Goal: Check status: Check status

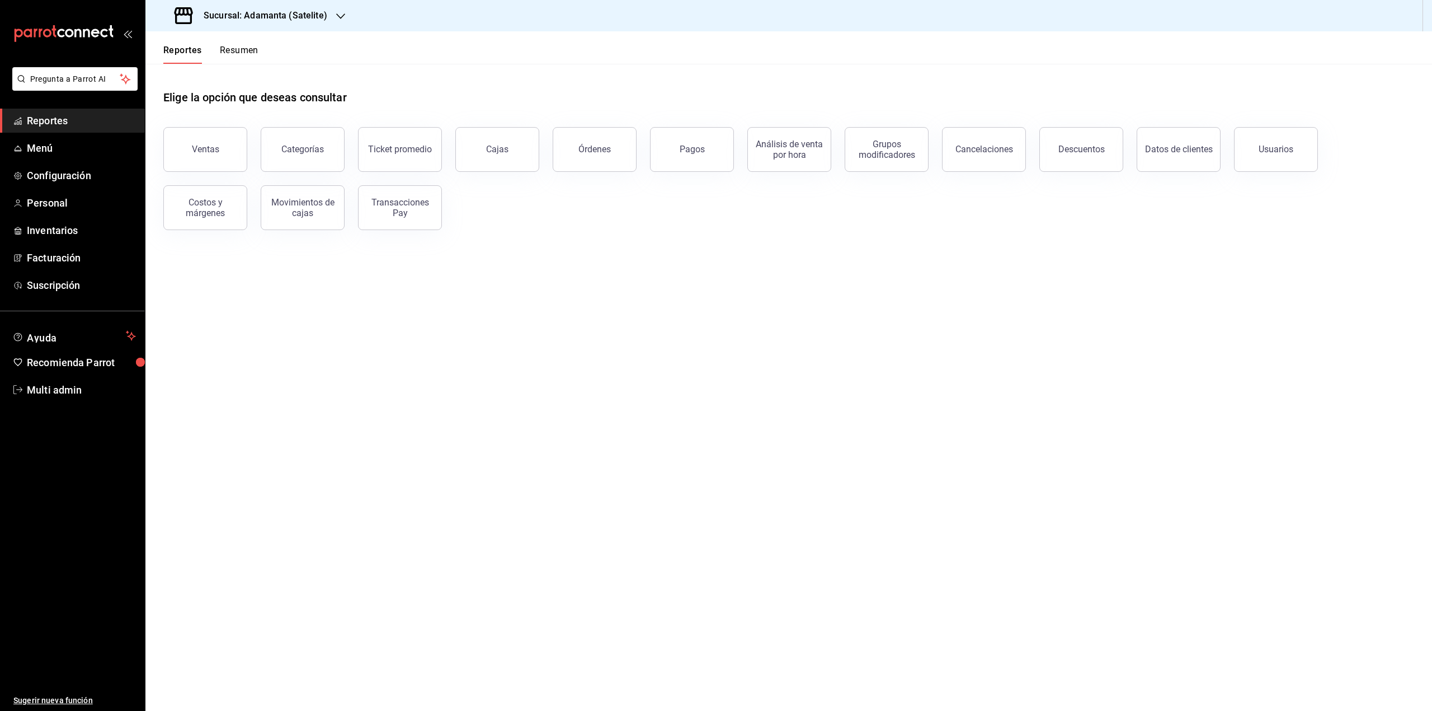
click at [252, 47] on button "Resumen" at bounding box center [239, 54] width 39 height 19
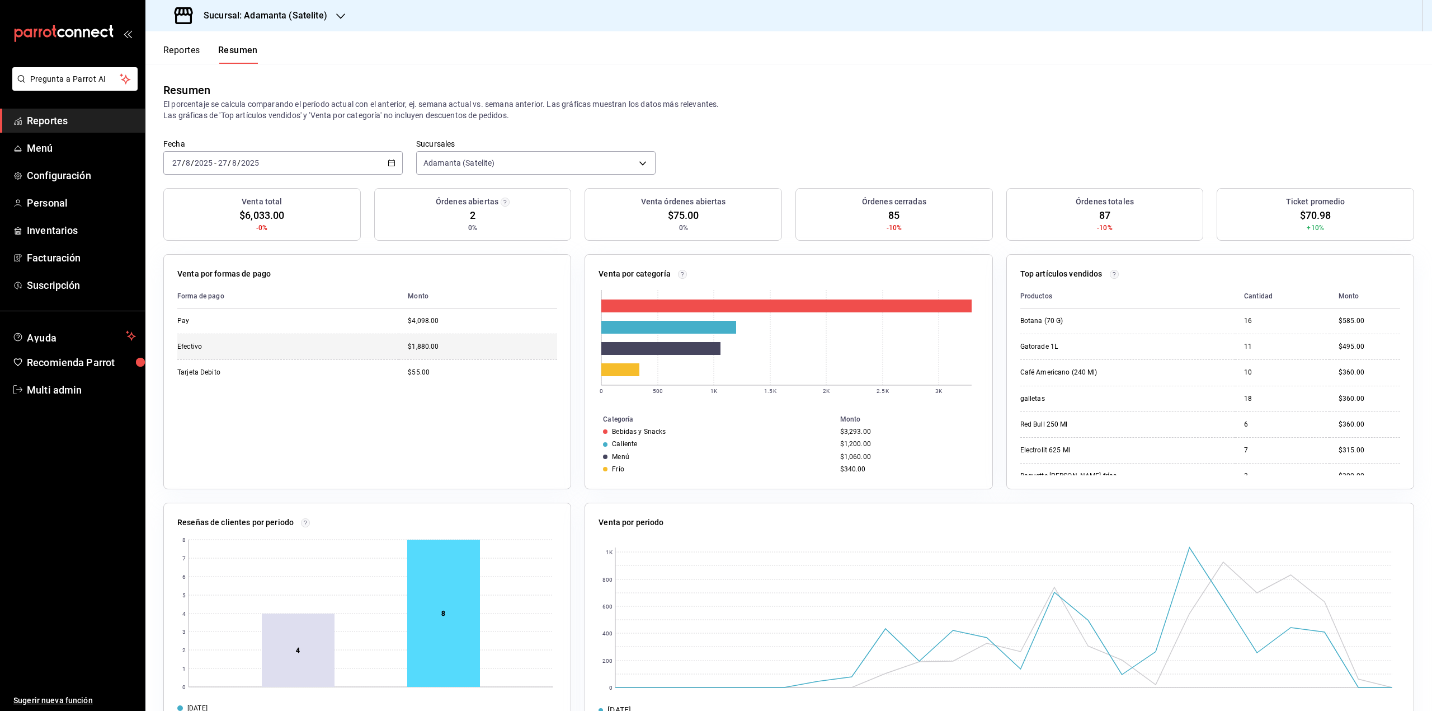
click at [440, 356] on td "$1,880.00" at bounding box center [478, 346] width 158 height 26
click at [468, 330] on td "$4,098.00" at bounding box center [478, 320] width 158 height 25
